Goal: Complete application form

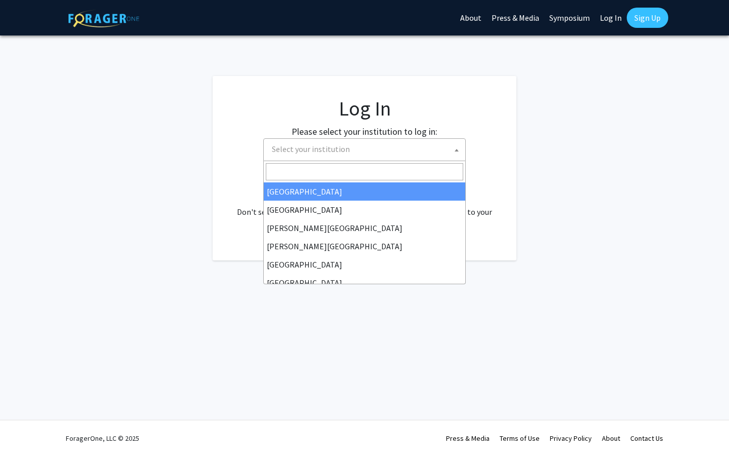
click at [367, 147] on span "Select your institution" at bounding box center [367, 149] width 198 height 21
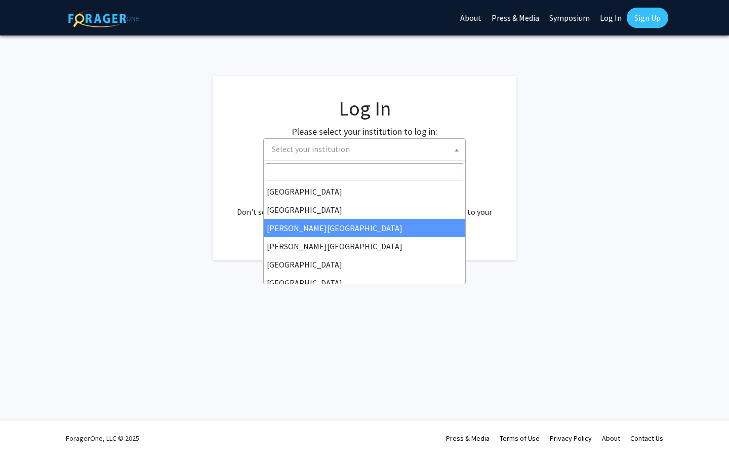
select select "5"
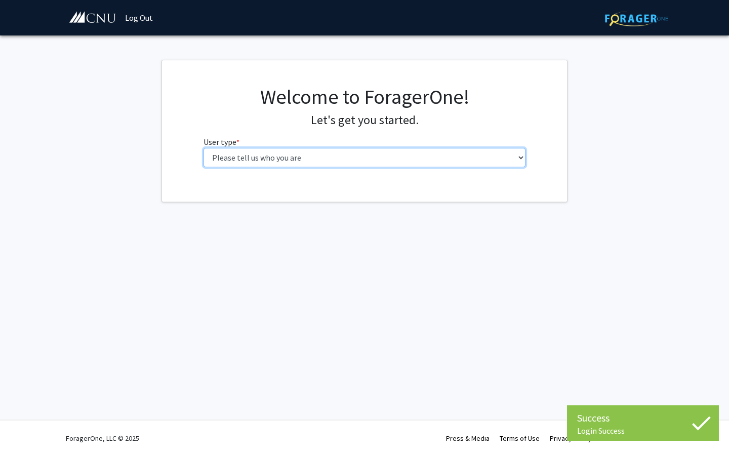
click at [330, 155] on select "Please tell us who you are Undergraduate Student Master's Student Doctoral Cand…" at bounding box center [365, 157] width 323 height 19
select select "1: undergrad"
click at [204, 148] on select "Please tell us who you are Undergraduate Student Master's Student Doctoral Cand…" at bounding box center [365, 157] width 323 height 19
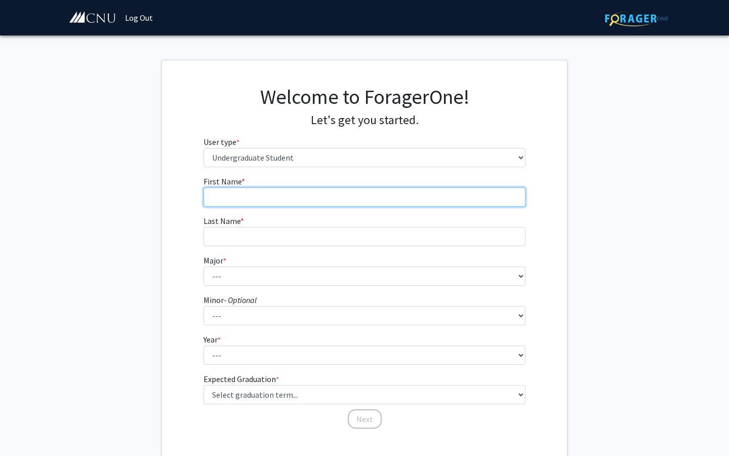
click at [371, 196] on input "First Name * required" at bounding box center [365, 196] width 323 height 19
type input "[PERSON_NAME]"
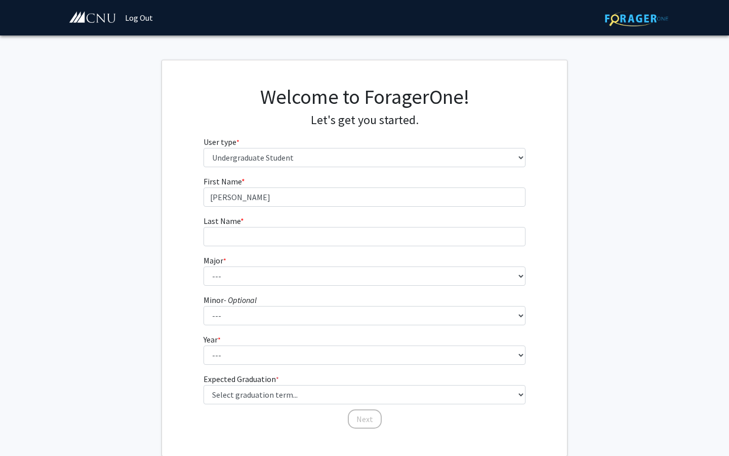
click at [322, 218] on fg-input "Last Name * required" at bounding box center [365, 230] width 323 height 31
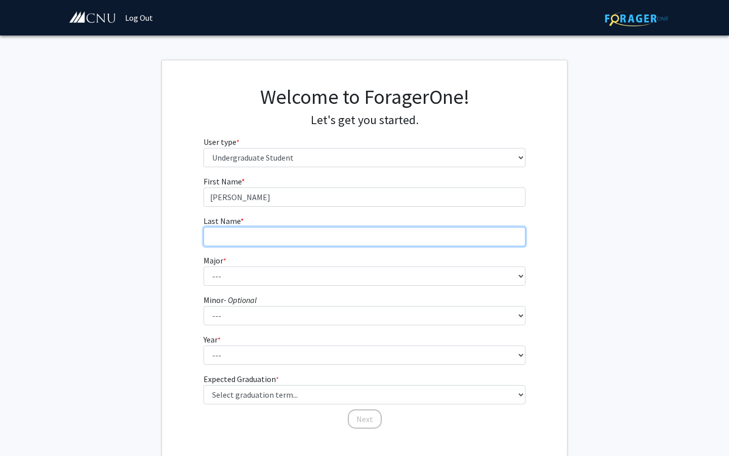
click at [324, 237] on input "Last Name * required" at bounding box center [365, 236] width 323 height 19
type input "Veatch"
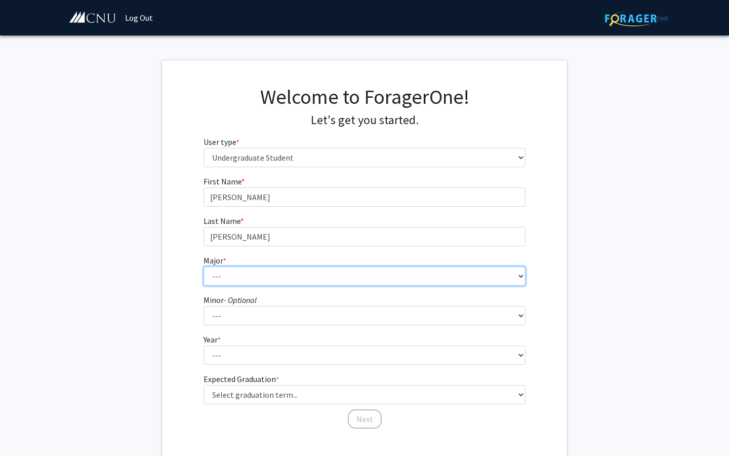
click at [227, 268] on select "--- Accounting Applied Physics Art History Biochemistry Biology Chemistry Class…" at bounding box center [365, 275] width 323 height 19
select select "24: 635"
click at [204, 266] on select "--- Accounting Applied Physics Art History Biochemistry Biology Chemistry Class…" at bounding box center [365, 275] width 323 height 19
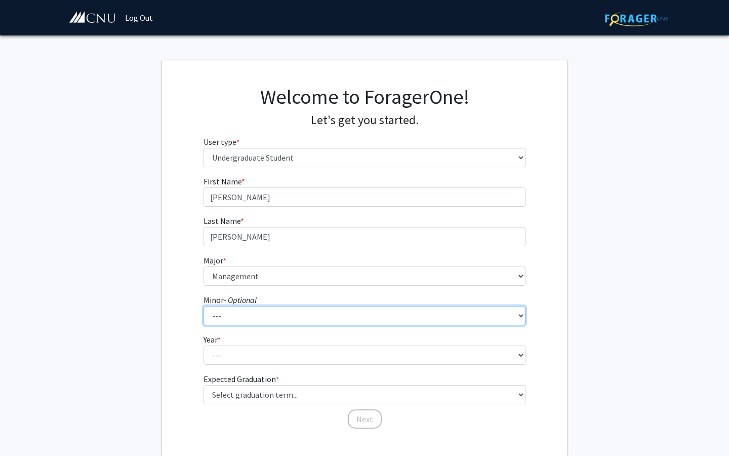
click at [278, 317] on select "--- African American Studies American Studies Anthropology Asian Studies Busine…" at bounding box center [365, 315] width 323 height 19
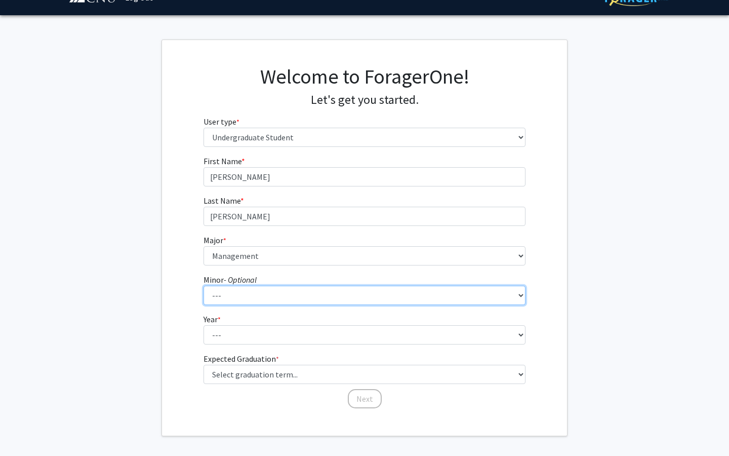
scroll to position [23, 0]
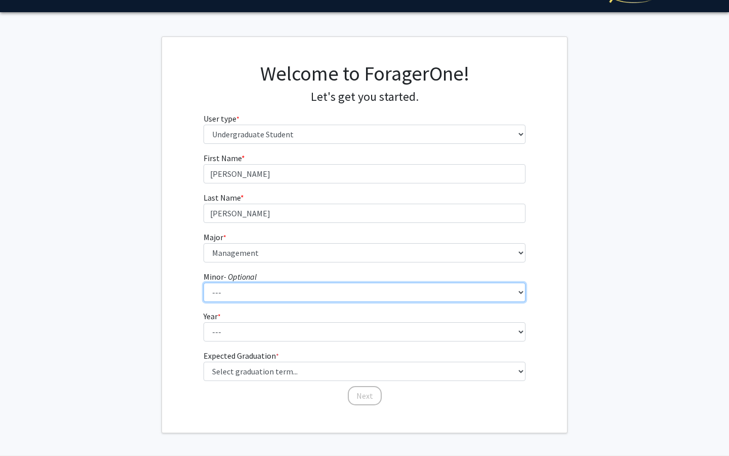
click at [301, 293] on select "--- African American Studies American Studies Anthropology Asian Studies Busine…" at bounding box center [365, 292] width 323 height 19
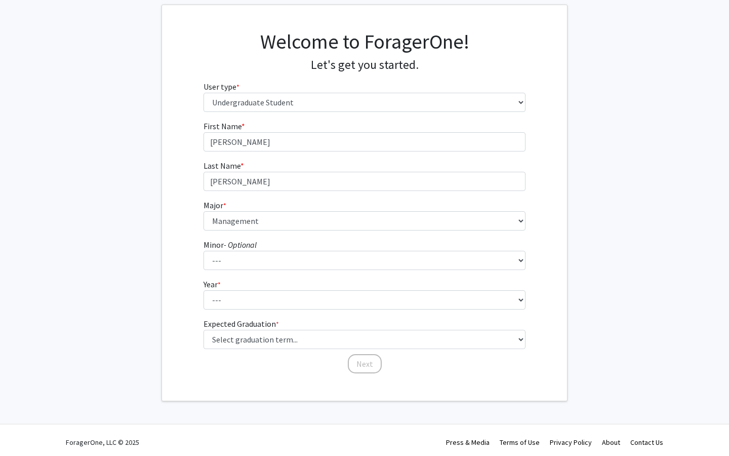
click at [317, 310] on form "First Name * required Jeb Last Name * required Veatch Major * required --- Acco…" at bounding box center [365, 242] width 323 height 244
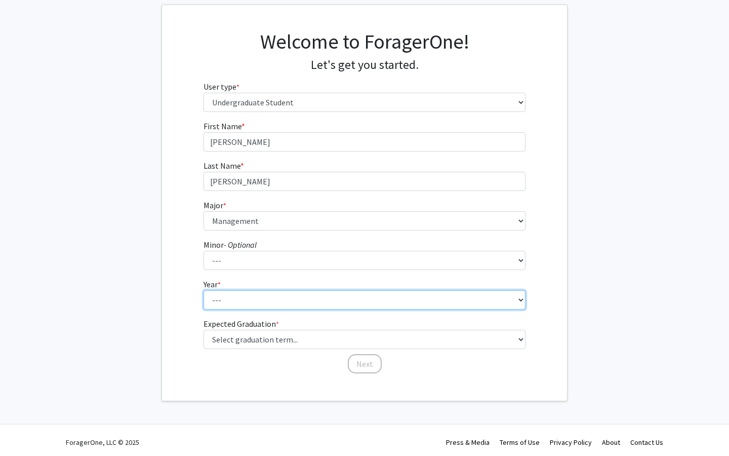
click at [324, 295] on select "--- First-year Sophomore Junior Senior Postbaccalaureate Certificate" at bounding box center [365, 299] width 323 height 19
select select "3: junior"
click at [204, 290] on select "--- First-year Sophomore Junior Senior Postbaccalaureate Certificate" at bounding box center [365, 299] width 323 height 19
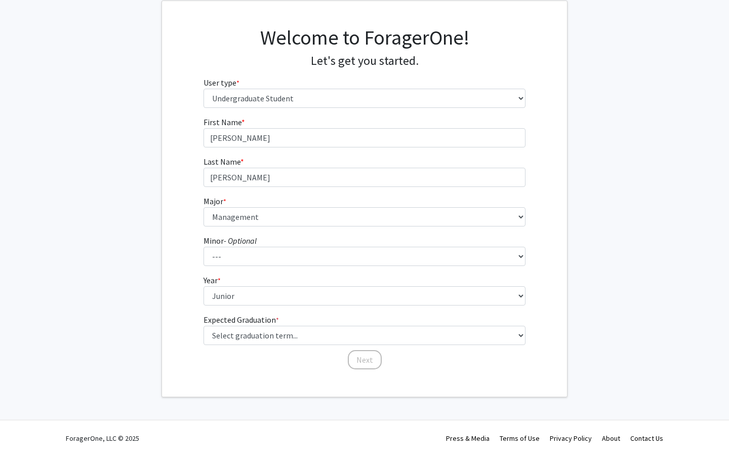
click at [305, 322] on fg-graduation-dropdown "Expected Graduation * required Select graduation term... Spring 2025 Summer 202…" at bounding box center [365, 329] width 323 height 31
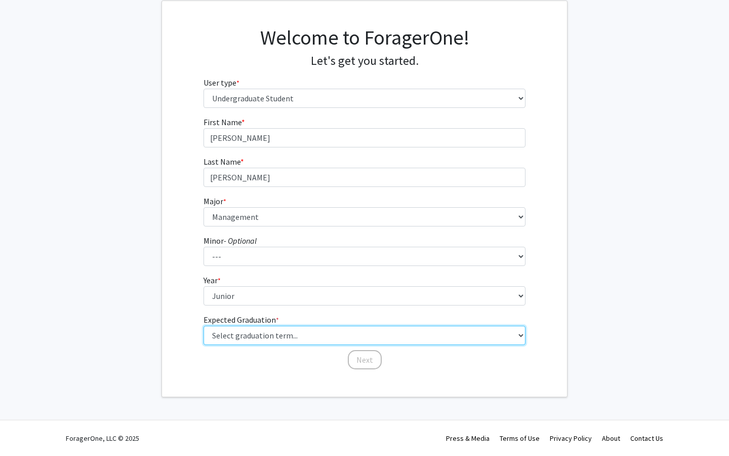
click at [311, 331] on select "Select graduation term... Spring 2025 Summer 2025 Fall 2025 Winter 2025 Spring …" at bounding box center [365, 335] width 323 height 19
select select "9: spring_2027"
click at [204, 326] on select "Select graduation term... Spring 2025 Summer 2025 Fall 2025 Winter 2025 Spring …" at bounding box center [365, 335] width 323 height 19
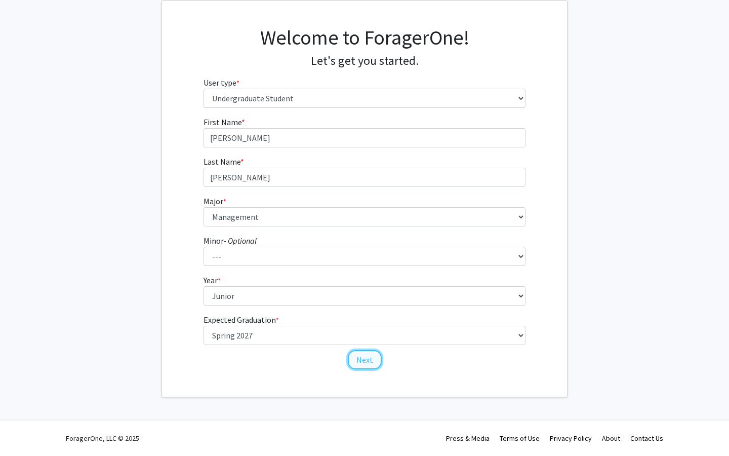
click at [370, 356] on button "Next" at bounding box center [365, 359] width 34 height 19
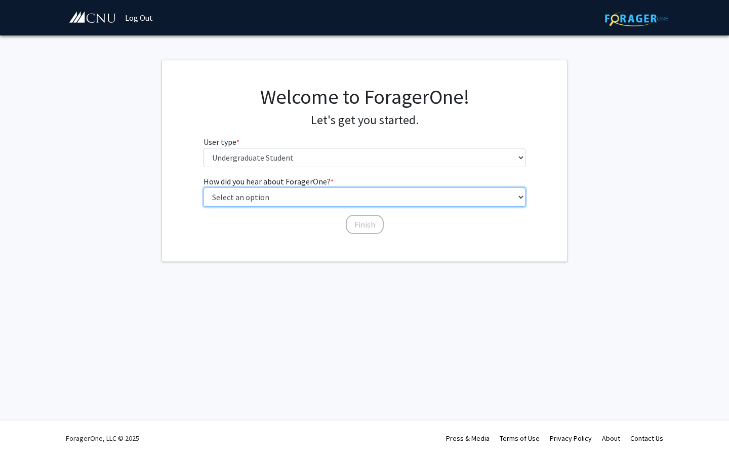
click at [335, 200] on select "Select an option Peer/student recommendation Faculty/staff recommendation Unive…" at bounding box center [365, 196] width 323 height 19
select select "3: university_website"
click at [204, 187] on select "Select an option Peer/student recommendation Faculty/staff recommendation Unive…" at bounding box center [365, 196] width 323 height 19
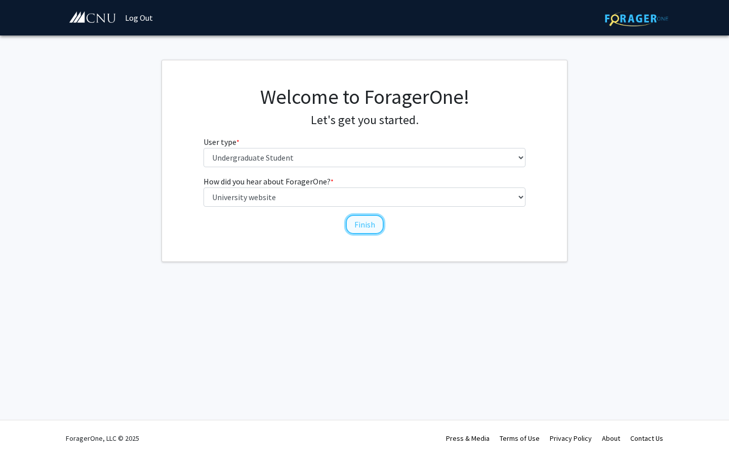
click at [367, 226] on button "Finish" at bounding box center [365, 224] width 38 height 19
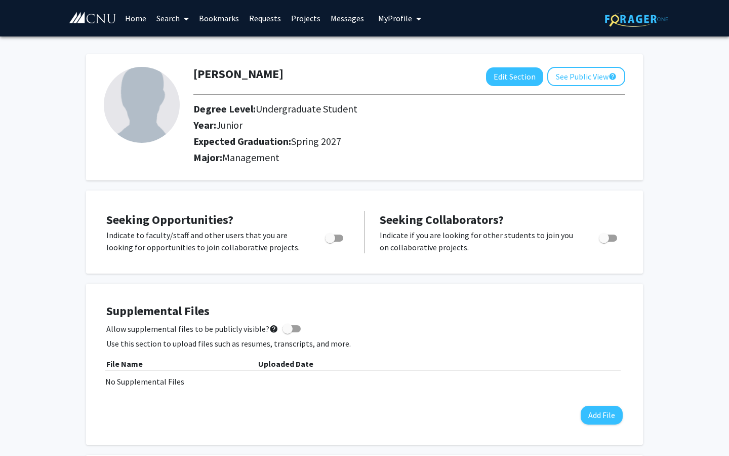
click at [640, 17] on img at bounding box center [636, 19] width 63 height 16
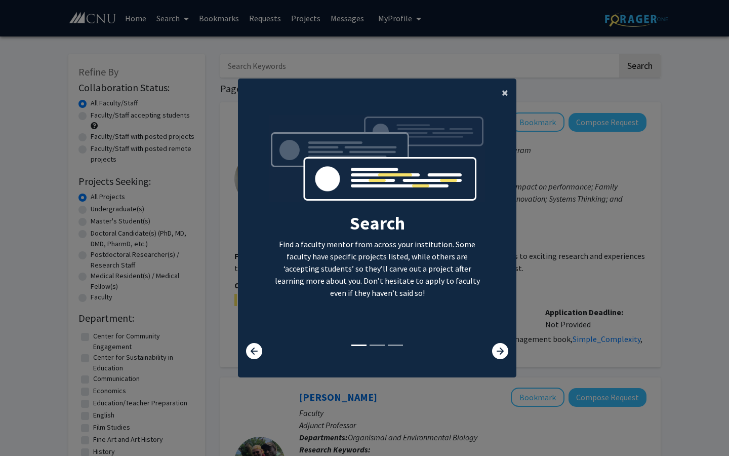
click at [501, 90] on button "×" at bounding box center [505, 93] width 23 height 28
